Goal: Information Seeking & Learning: Check status

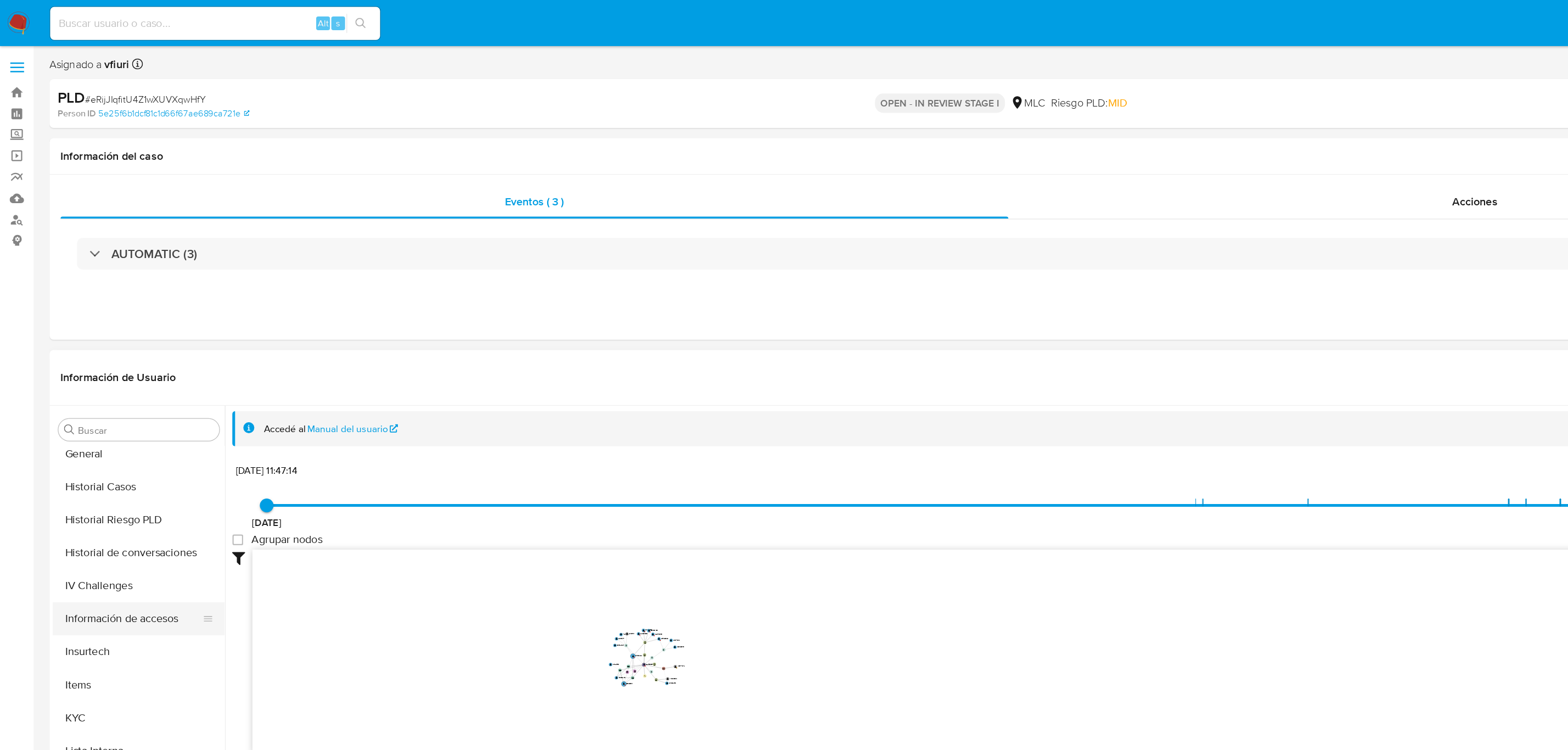
scroll to position [328, 0]
click at [84, 354] on div "Buscar Anticipos de dinero Archivos adjuntos CBT Cruces y Relaciones Créditos C…" at bounding box center [111, 465] width 138 height 279
click at [85, 354] on div "Buscar Anticipos de dinero Archivos adjuntos CBT Cruces y Relaciones Créditos C…" at bounding box center [111, 465] width 138 height 279
click at [90, 369] on button "General" at bounding box center [107, 357] width 129 height 27
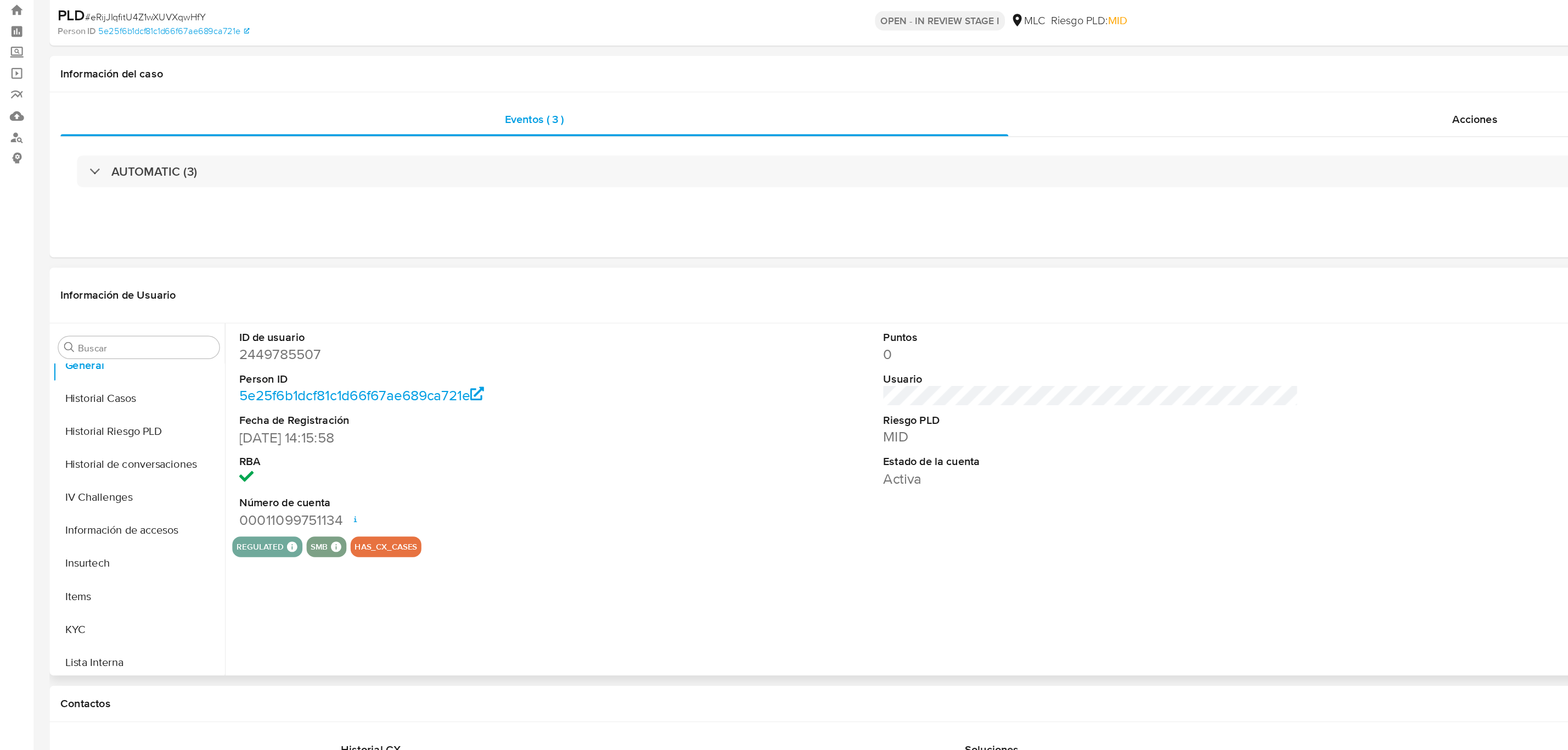
click at [218, 348] on dd "2449785507" at bounding box center [356, 348] width 332 height 15
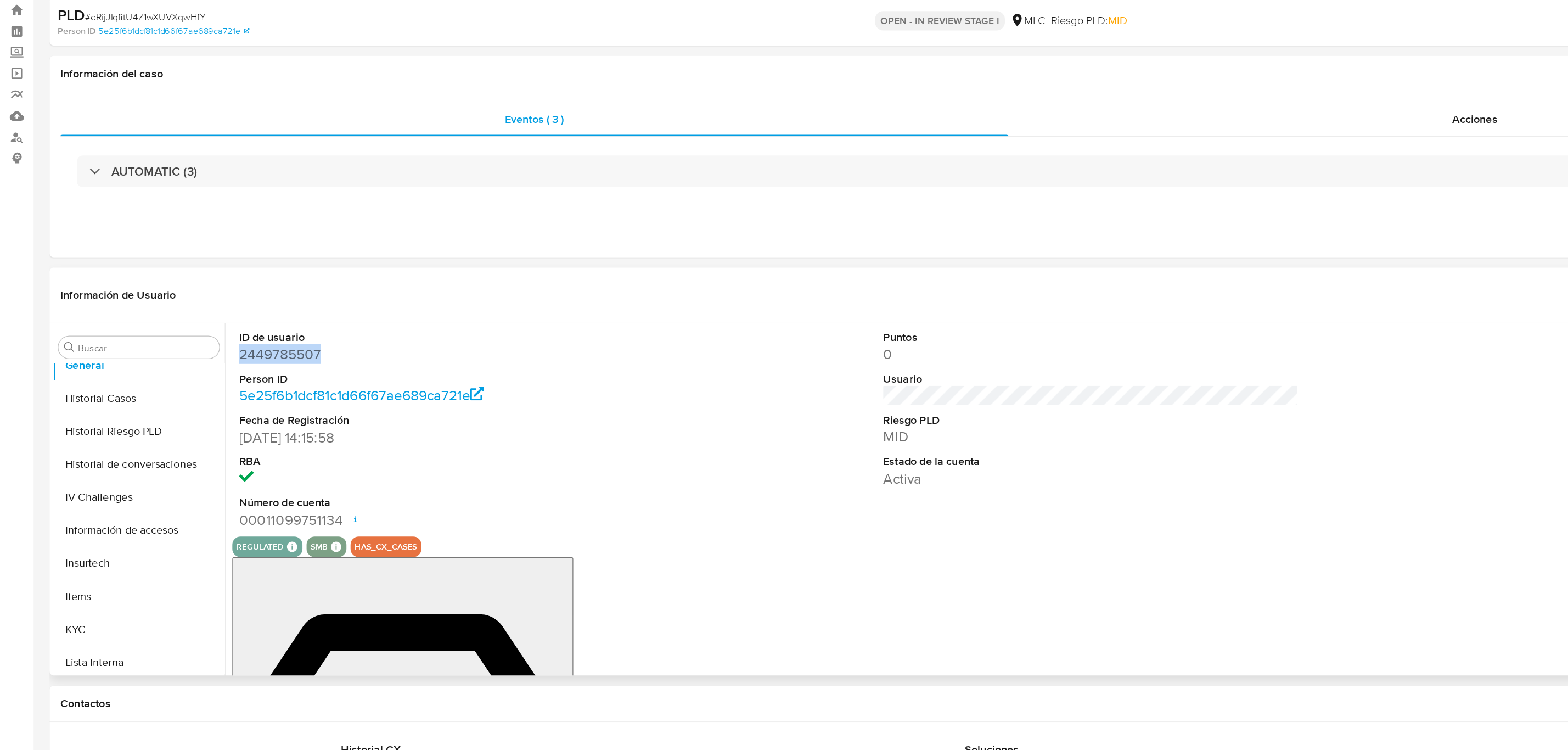
copy dd "2449785507"
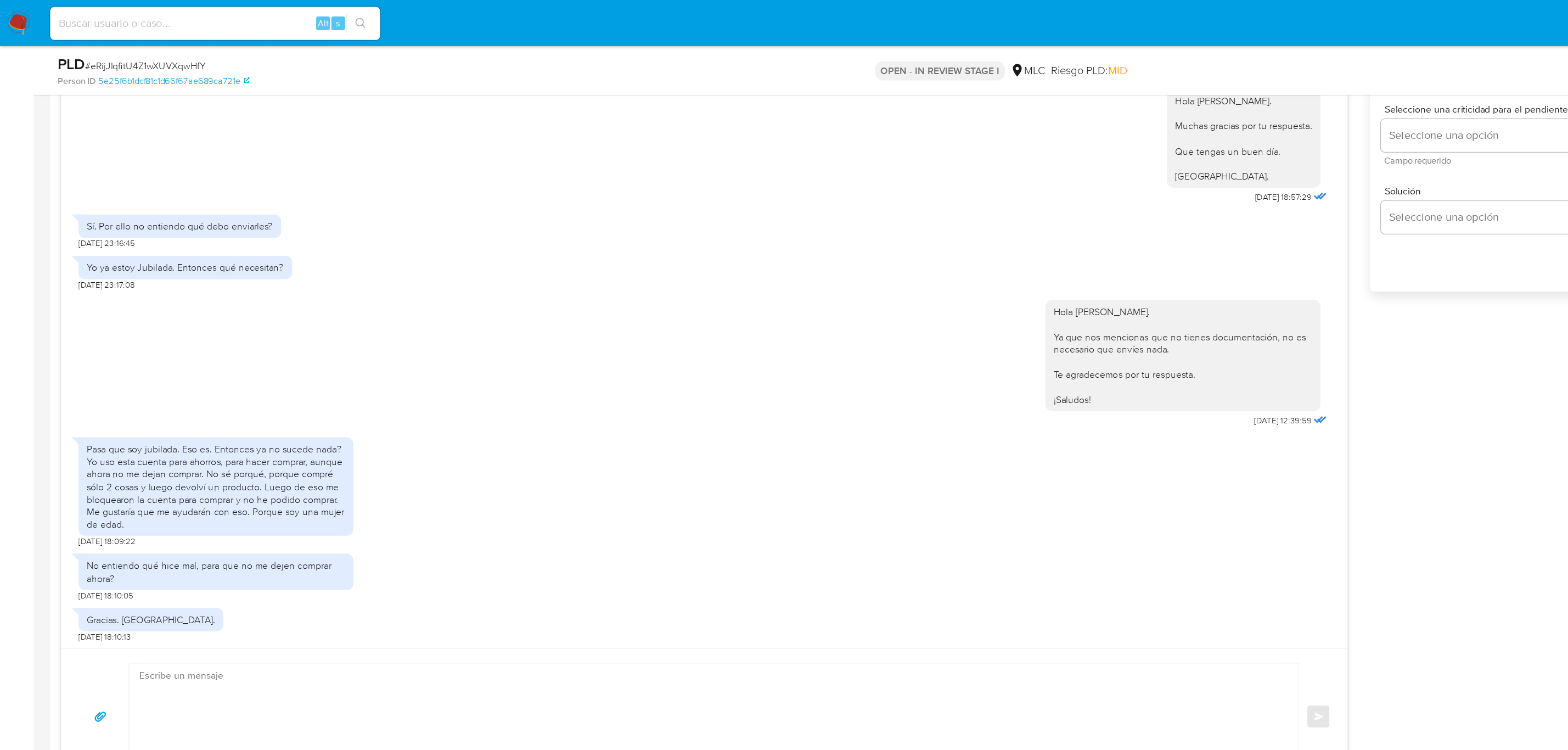
scroll to position [468, 0]
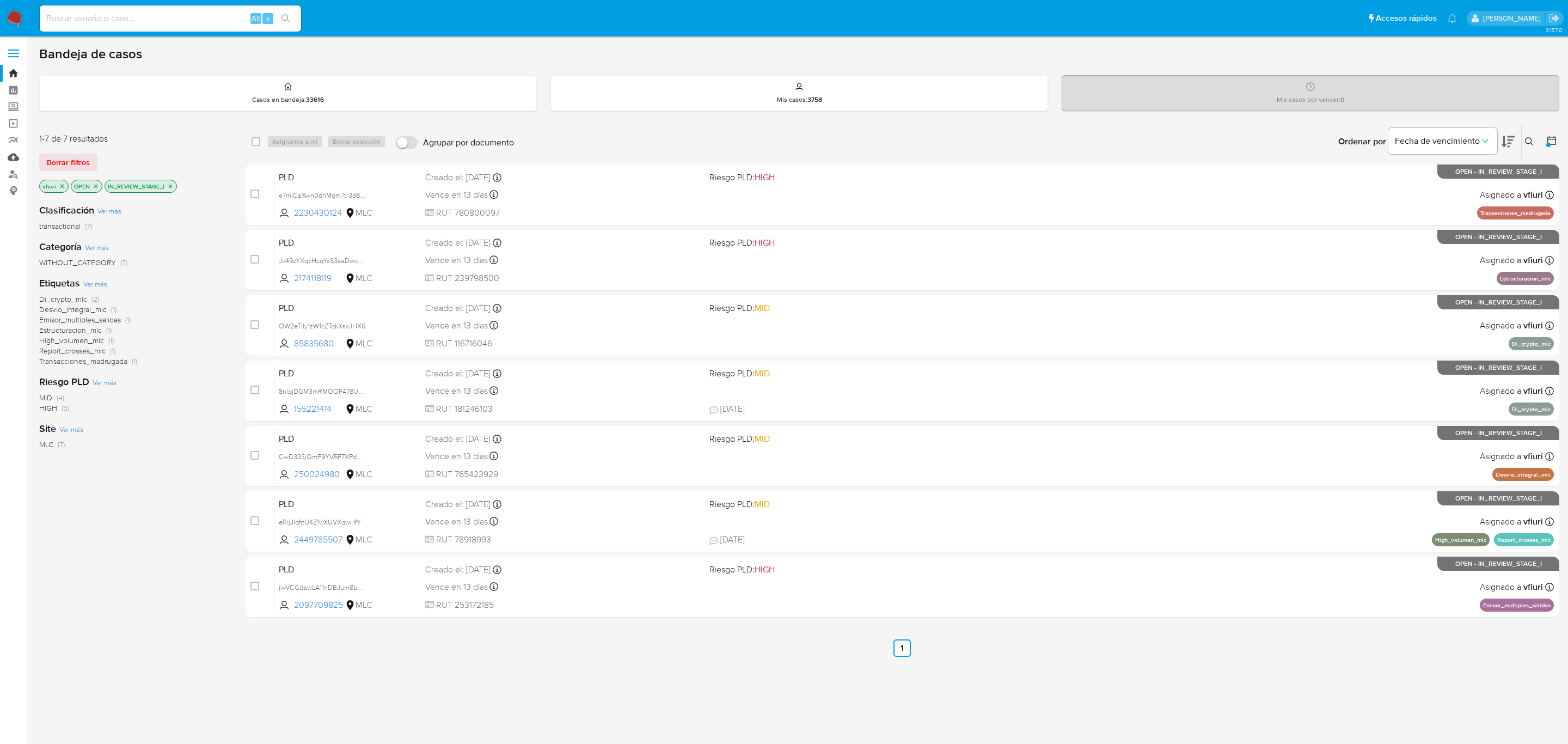
click at [17, 150] on link "Mulan" at bounding box center [64, 157] width 130 height 17
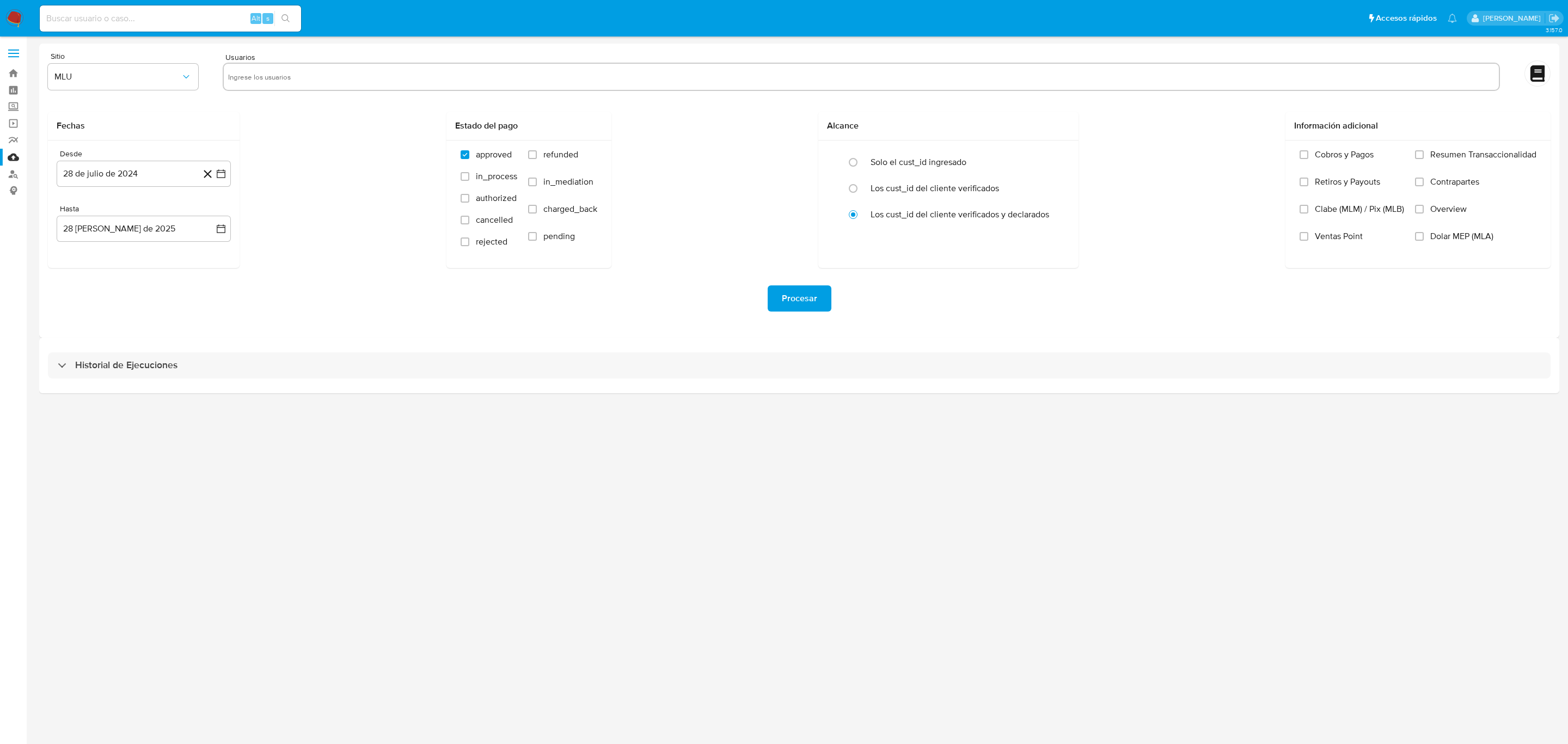
drag, startPoint x: 1, startPoint y: 362, endPoint x: 30, endPoint y: 370, distance: 30.1
click at [5, 362] on aside "Bandeja Tablero Screening Búsqueda en Listas Watchlist Herramientas Operaciones…" at bounding box center [13, 372] width 26 height 744
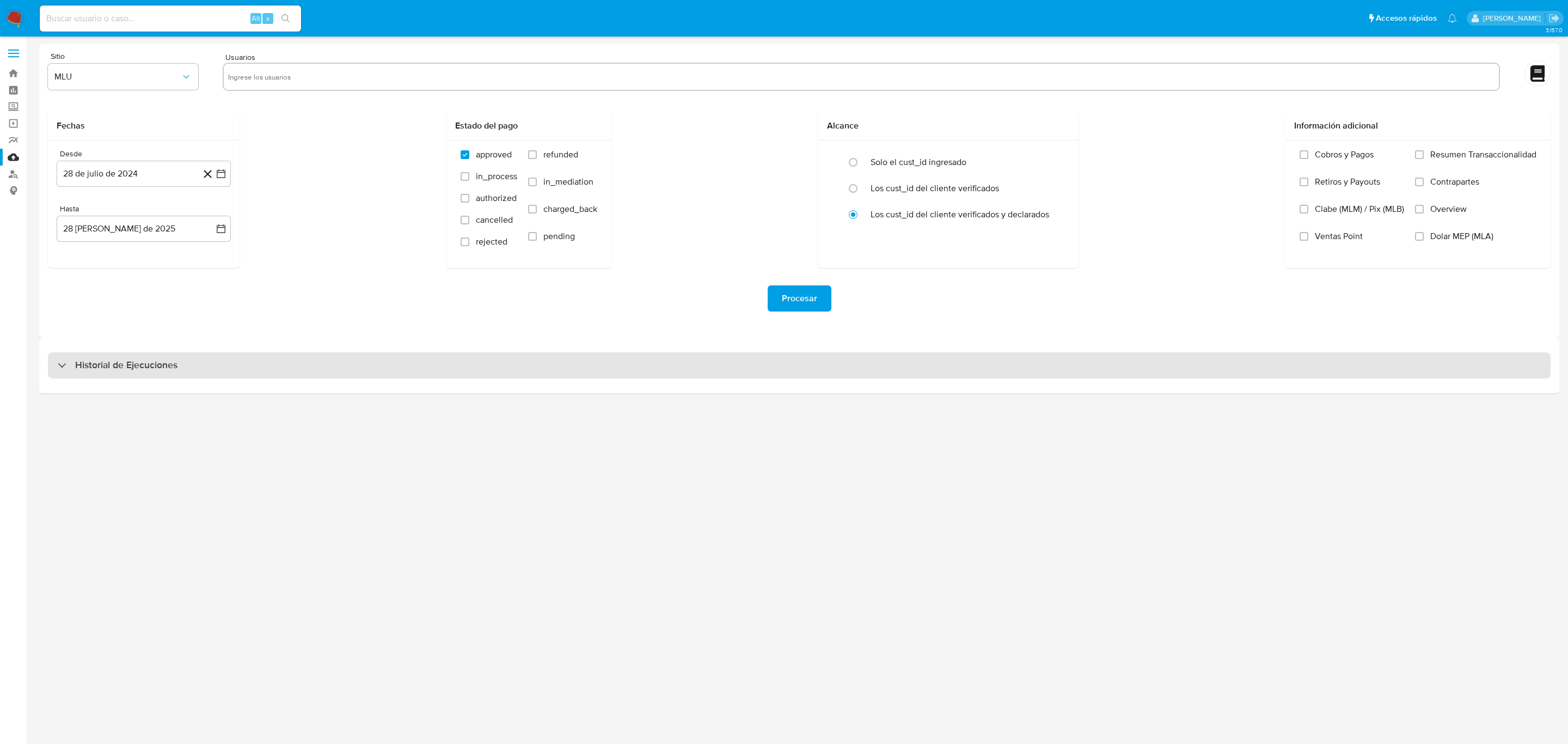
click at [96, 359] on h3 "Historial de Ejecuciones" at bounding box center [126, 365] width 102 height 13
select select "10"
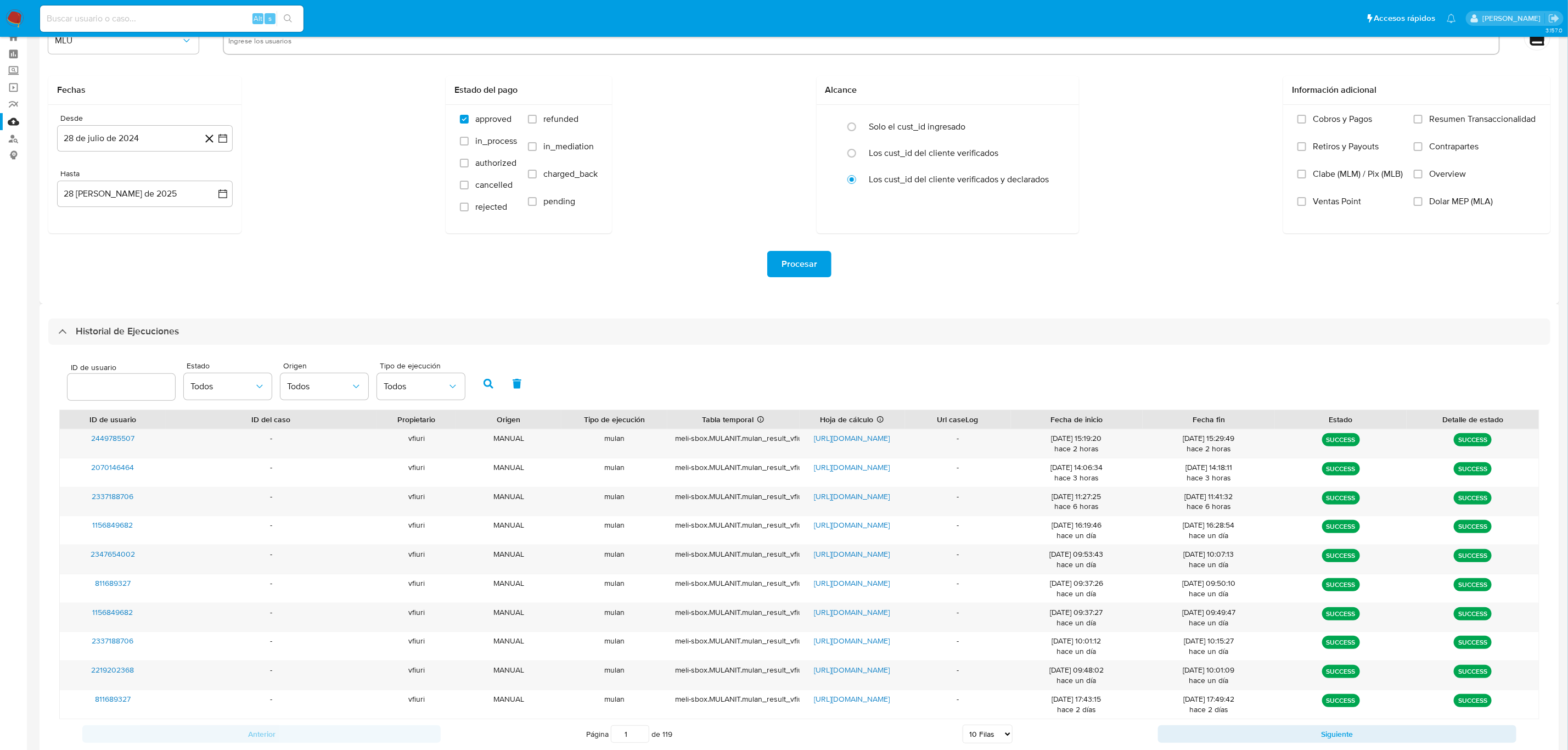
scroll to position [70, 0]
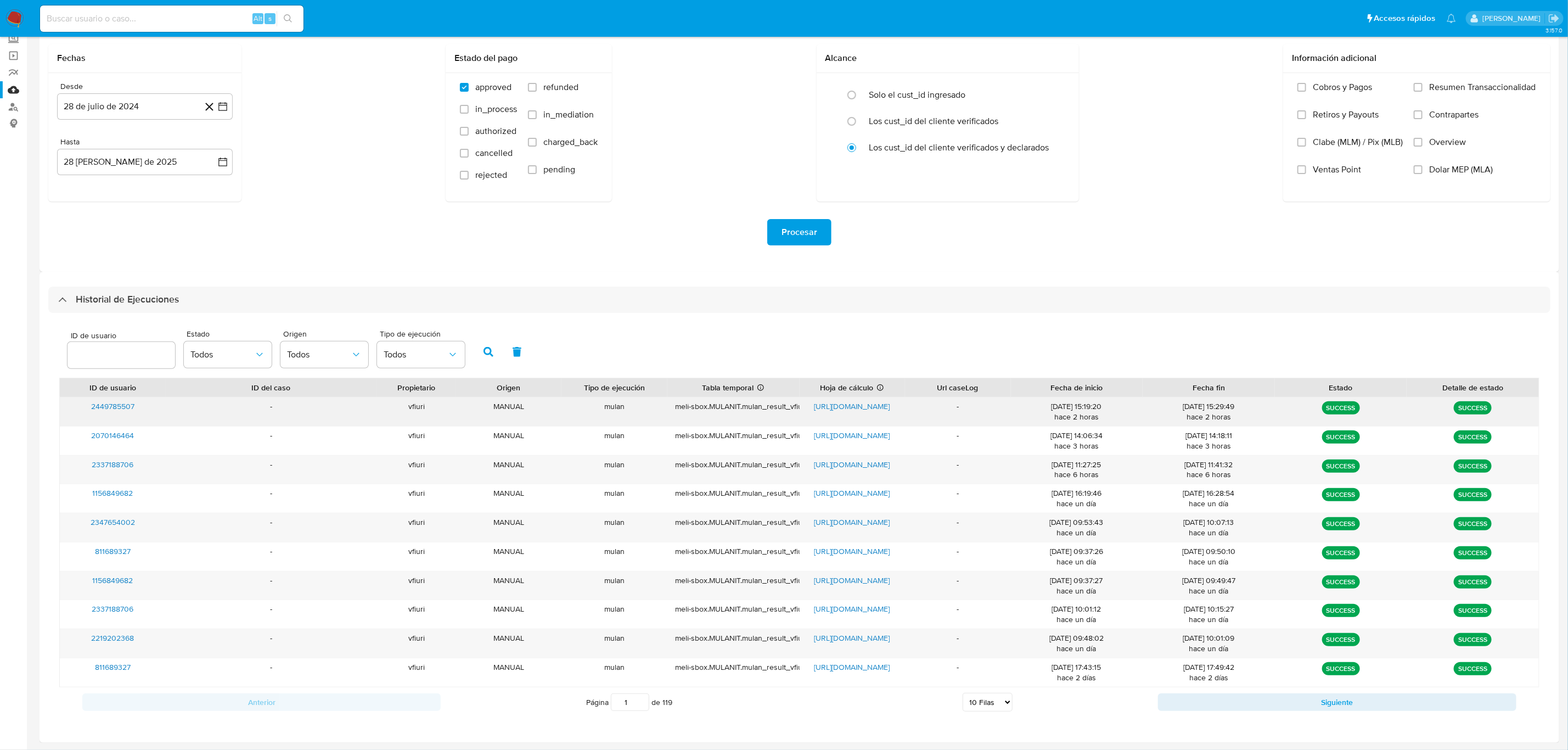
click at [98, 405] on span "2449785507" at bounding box center [112, 406] width 43 height 11
click at [855, 404] on span "https://docs.google.com/spreadsheets/d/10v2GlnH6MyTlJCA8tGewrsKKSG8YPIob7RYMn1m…" at bounding box center [852, 406] width 76 height 11
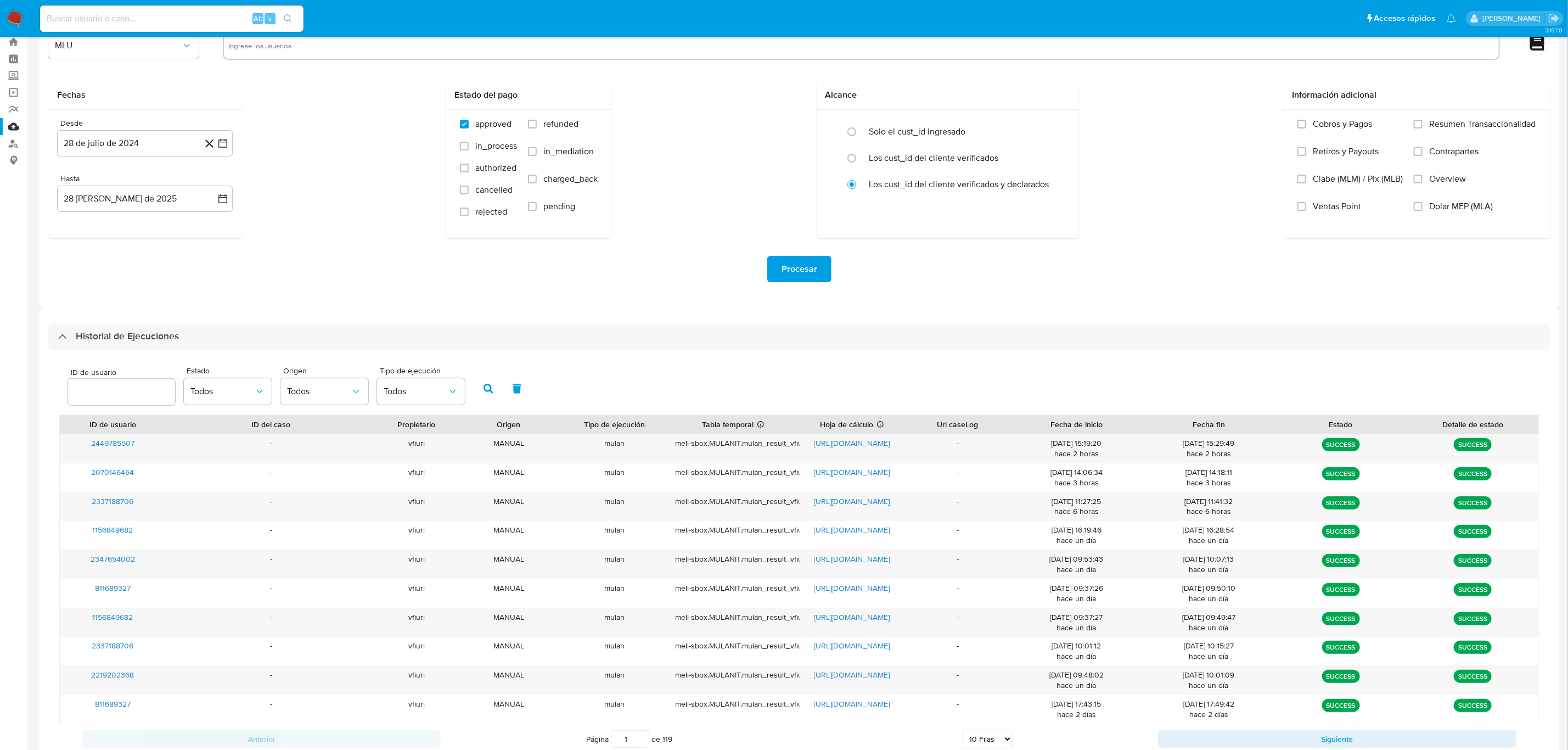
scroll to position [0, 0]
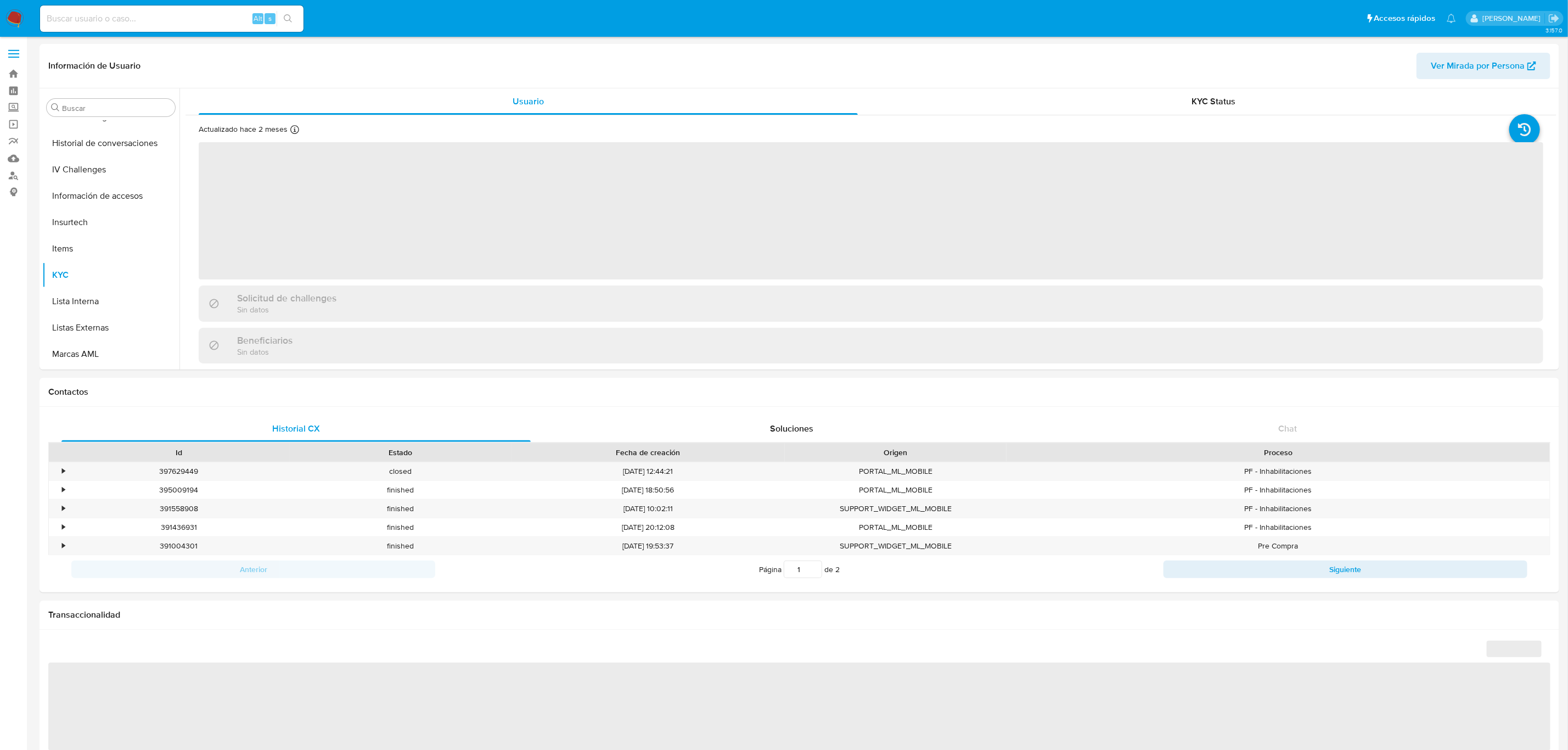
scroll to position [463, 0]
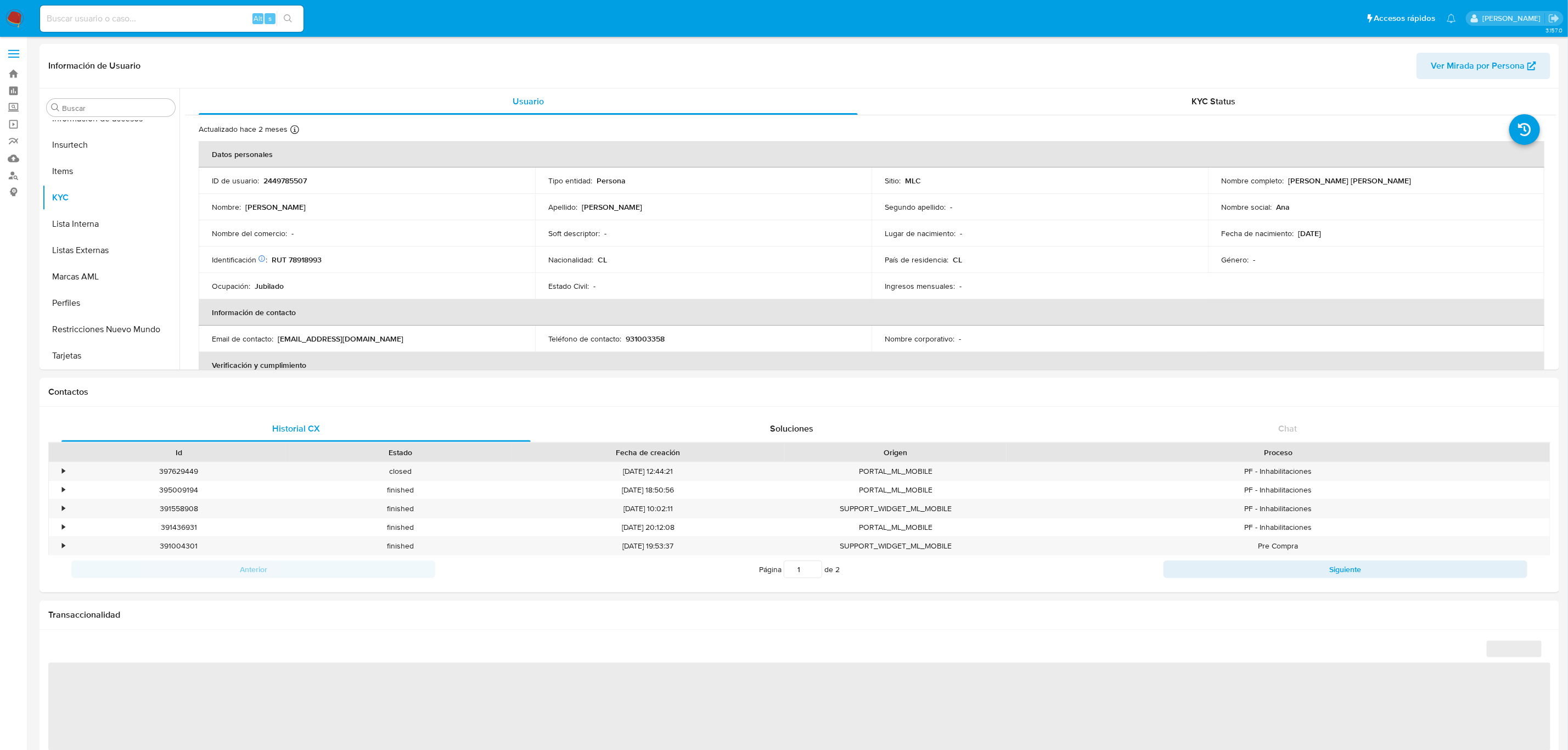
select select "10"
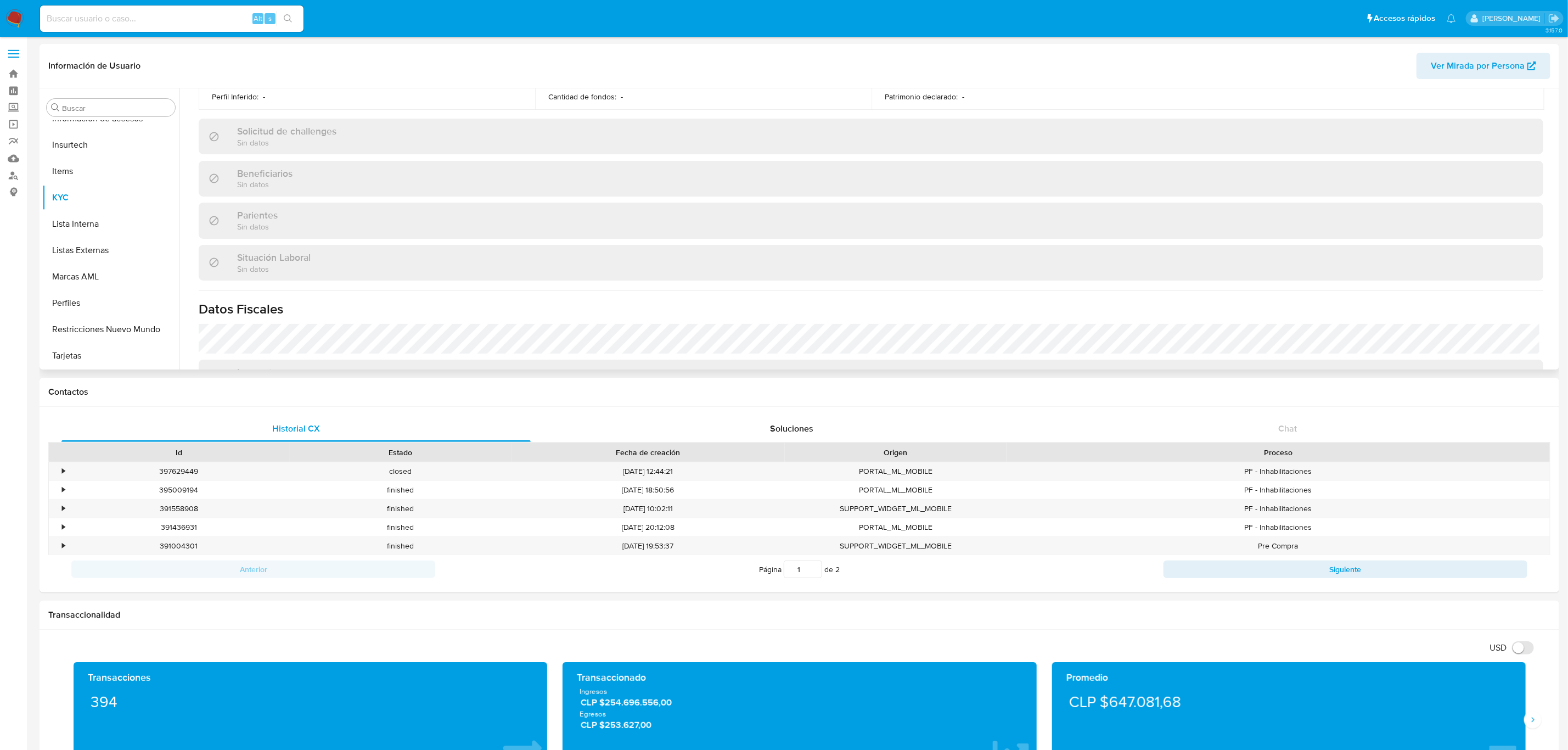
scroll to position [576, 0]
